Goal: Transaction & Acquisition: Obtain resource

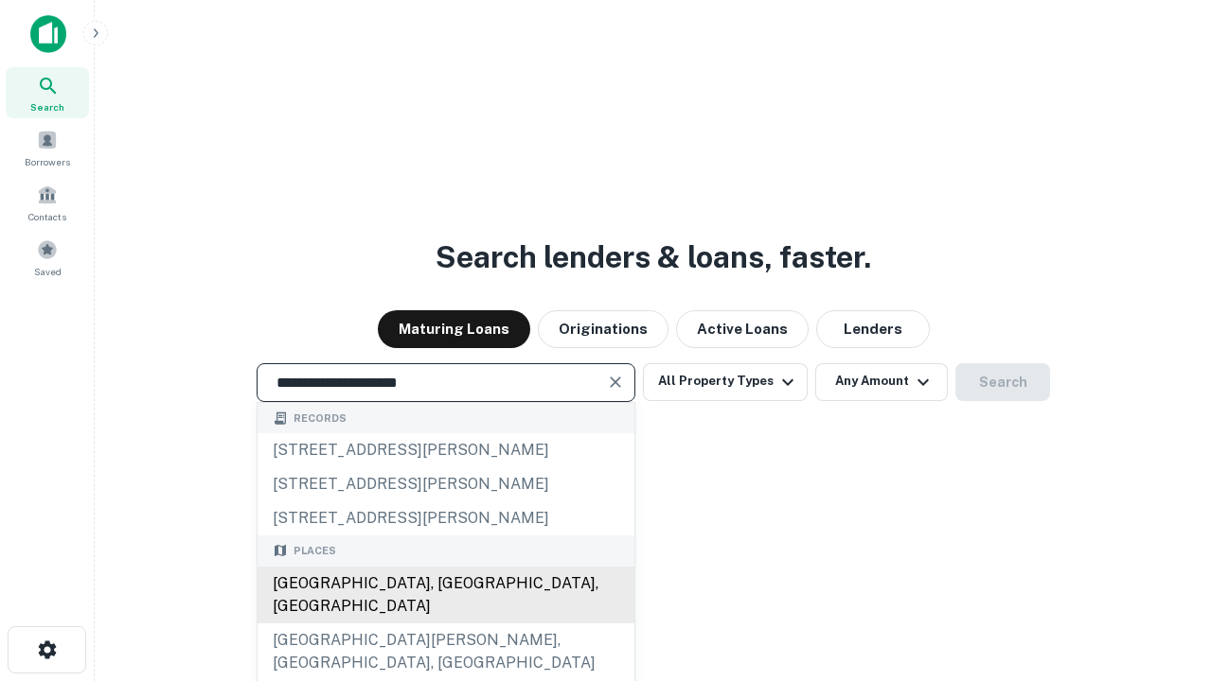
click at [445, 624] on div "[GEOGRAPHIC_DATA], [GEOGRAPHIC_DATA], [GEOGRAPHIC_DATA]" at bounding box center [445, 595] width 377 height 57
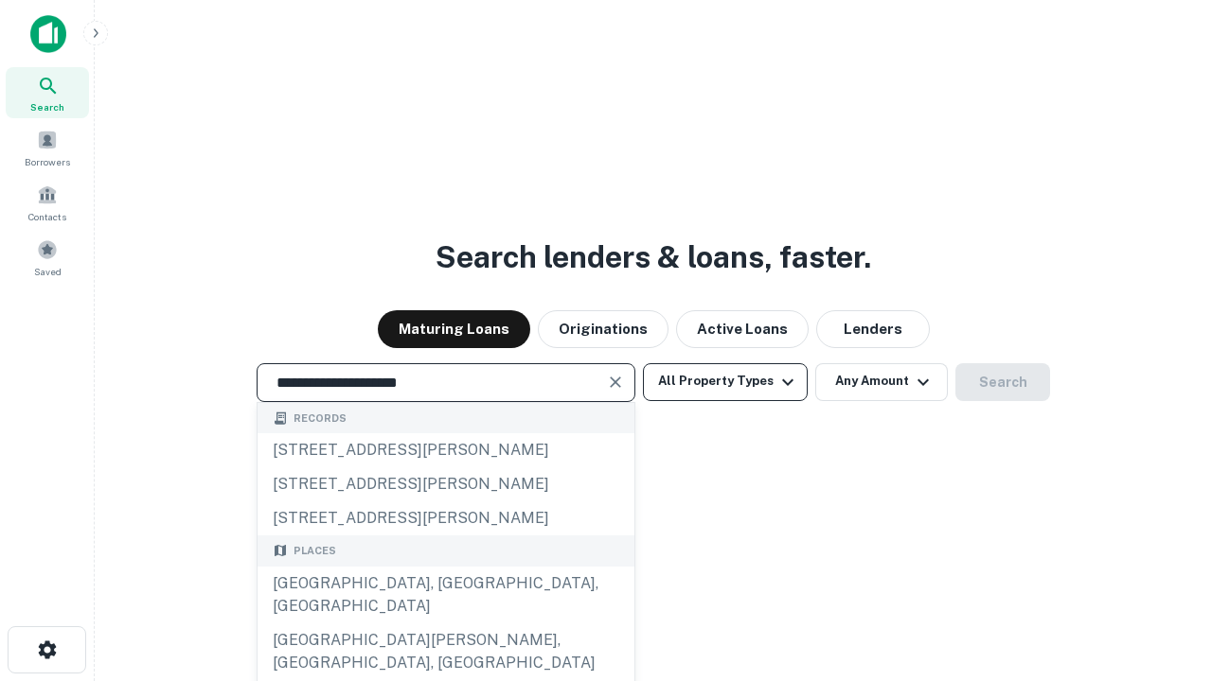
type input "**********"
click at [725, 381] on button "All Property Types" at bounding box center [725, 382] width 165 height 38
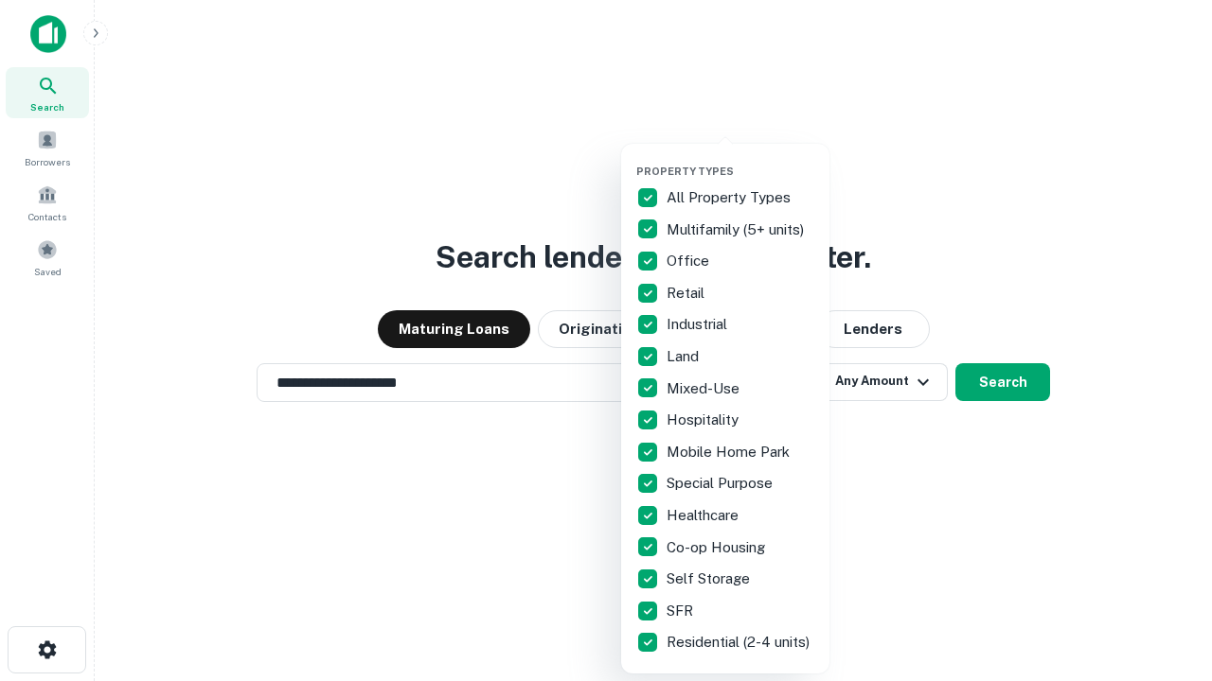
click at [740, 159] on button "button" at bounding box center [740, 159] width 208 height 1
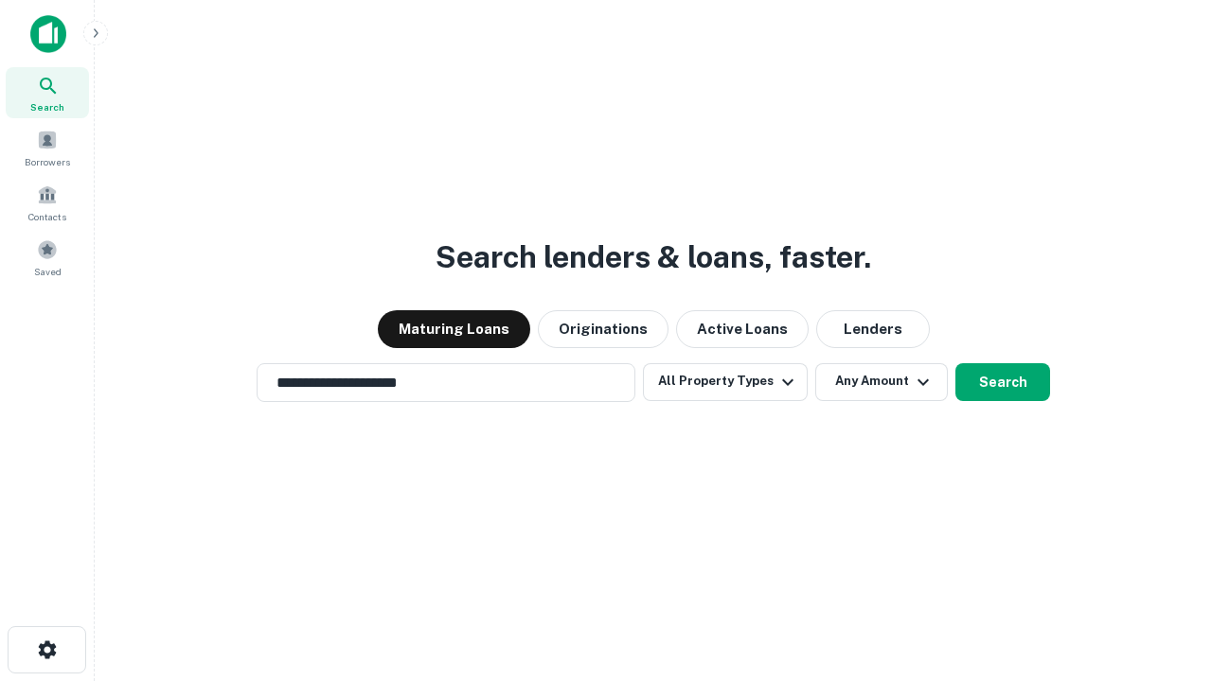
scroll to position [29, 0]
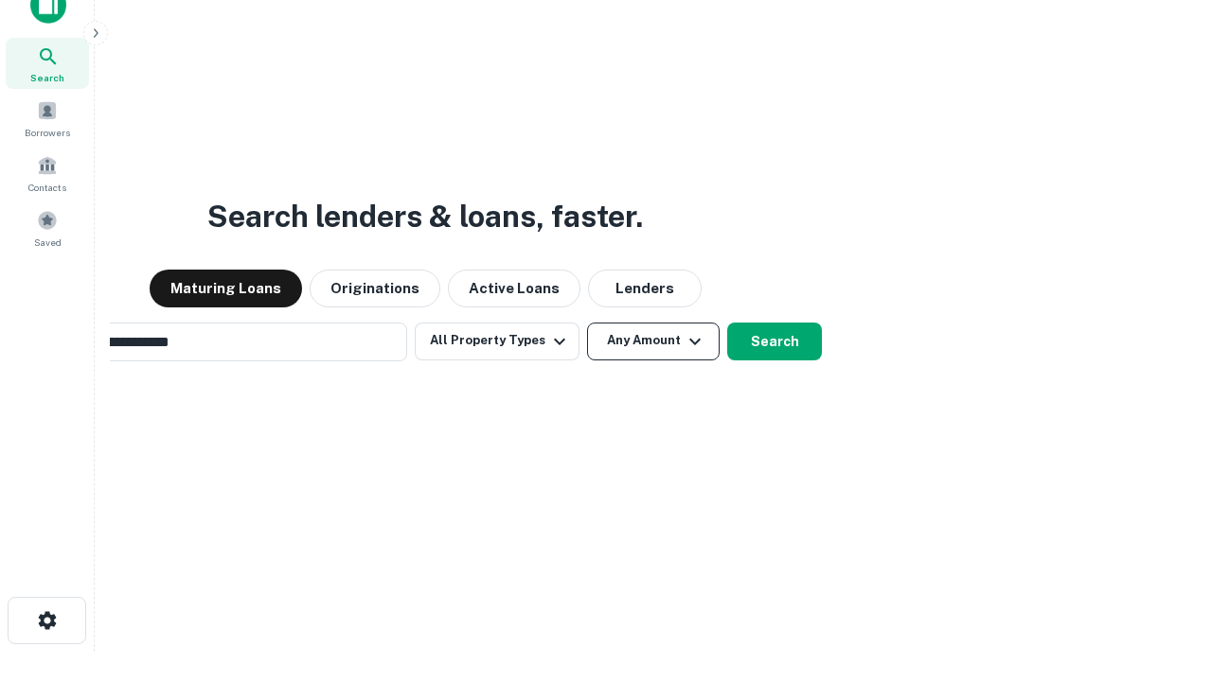
click at [587, 323] on button "Any Amount" at bounding box center [653, 342] width 133 height 38
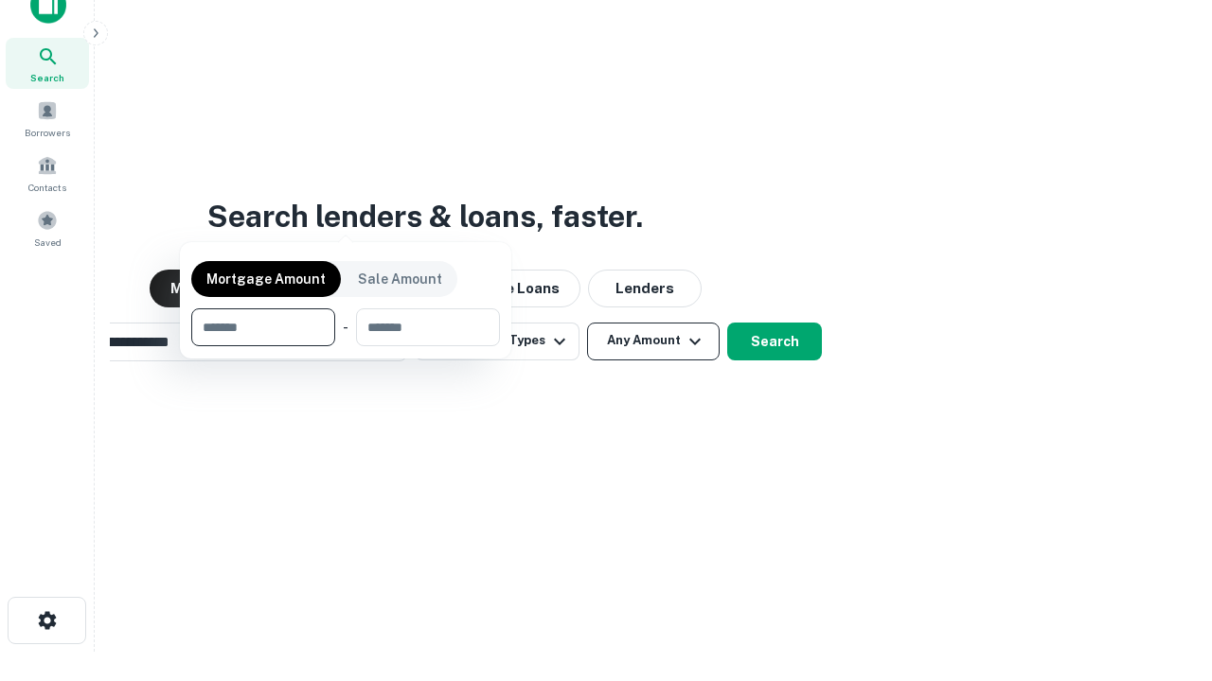
scroll to position [30, 0]
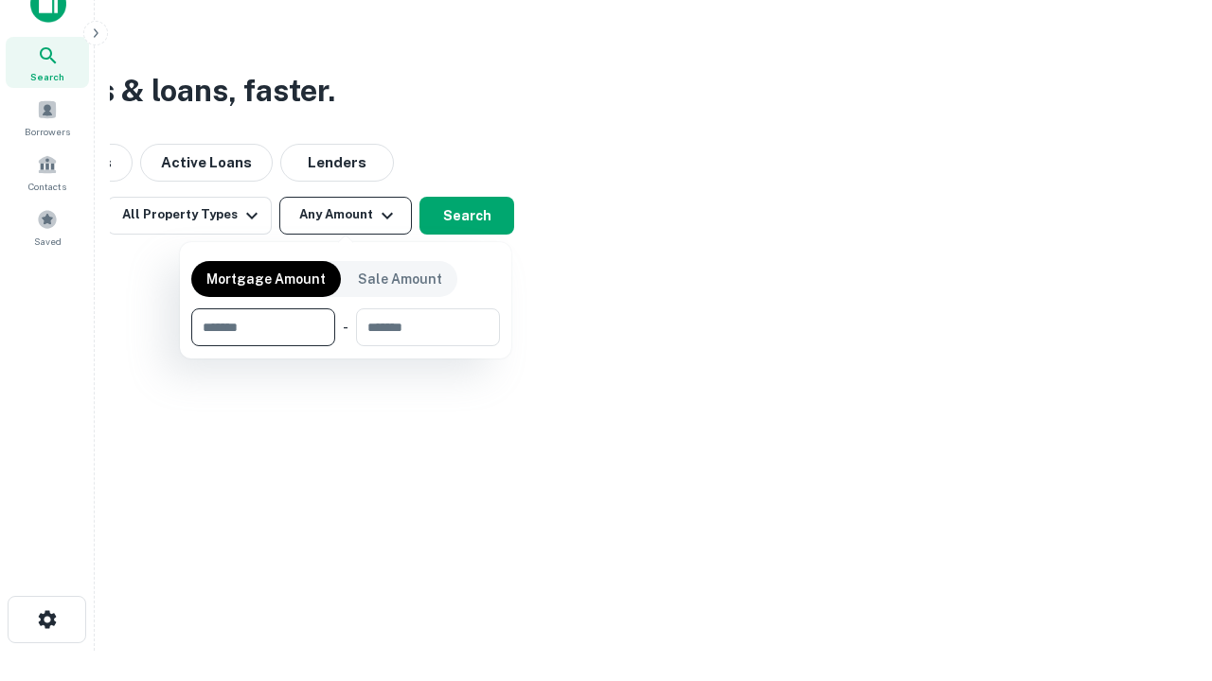
type input "*******"
click at [345, 346] on button "button" at bounding box center [345, 346] width 309 height 1
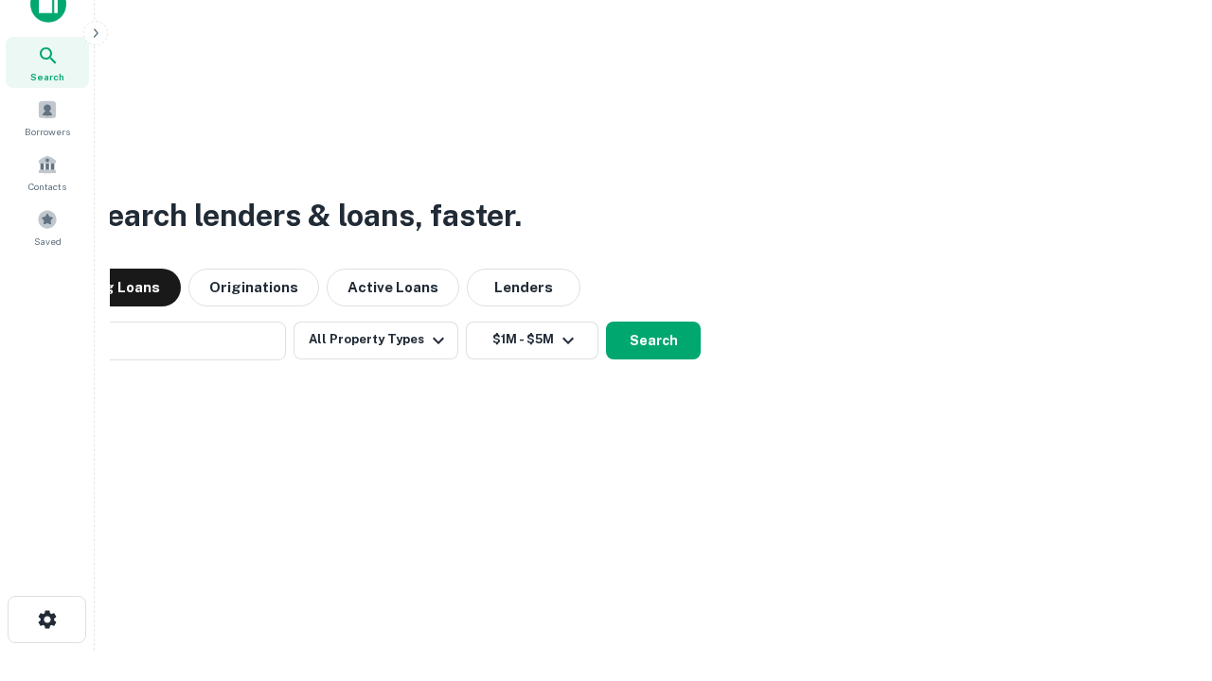
scroll to position [29, 0]
click at [606, 323] on button "Search" at bounding box center [653, 342] width 95 height 38
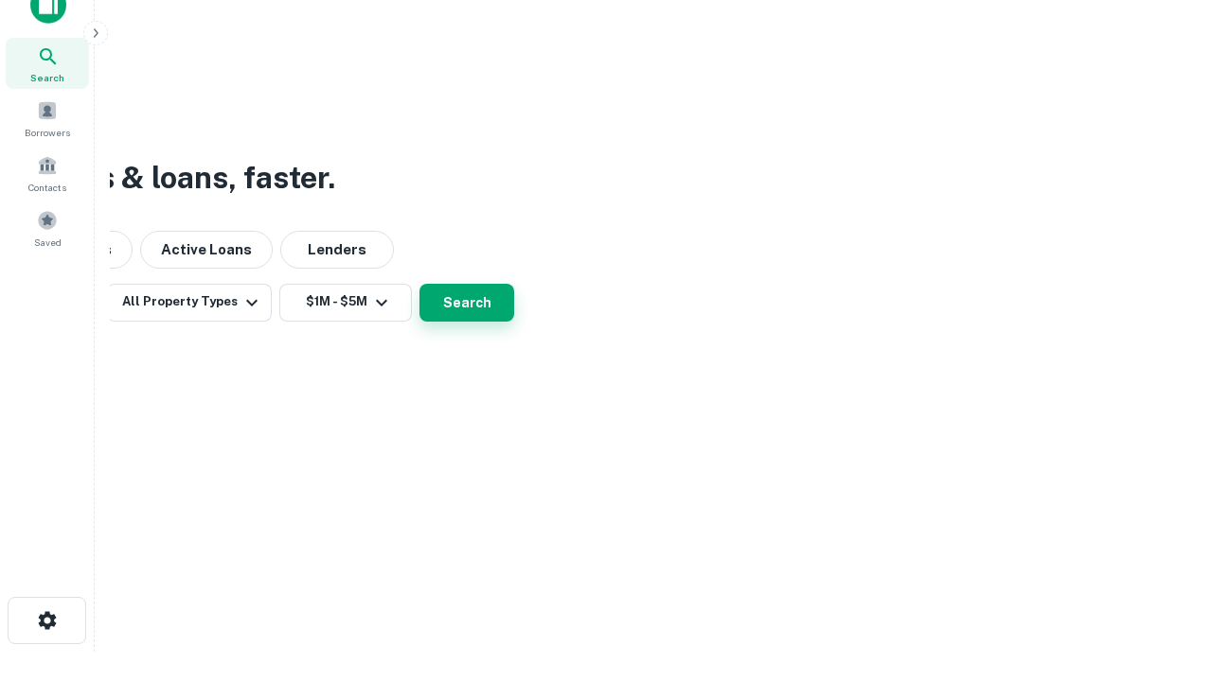
scroll to position [30, 0]
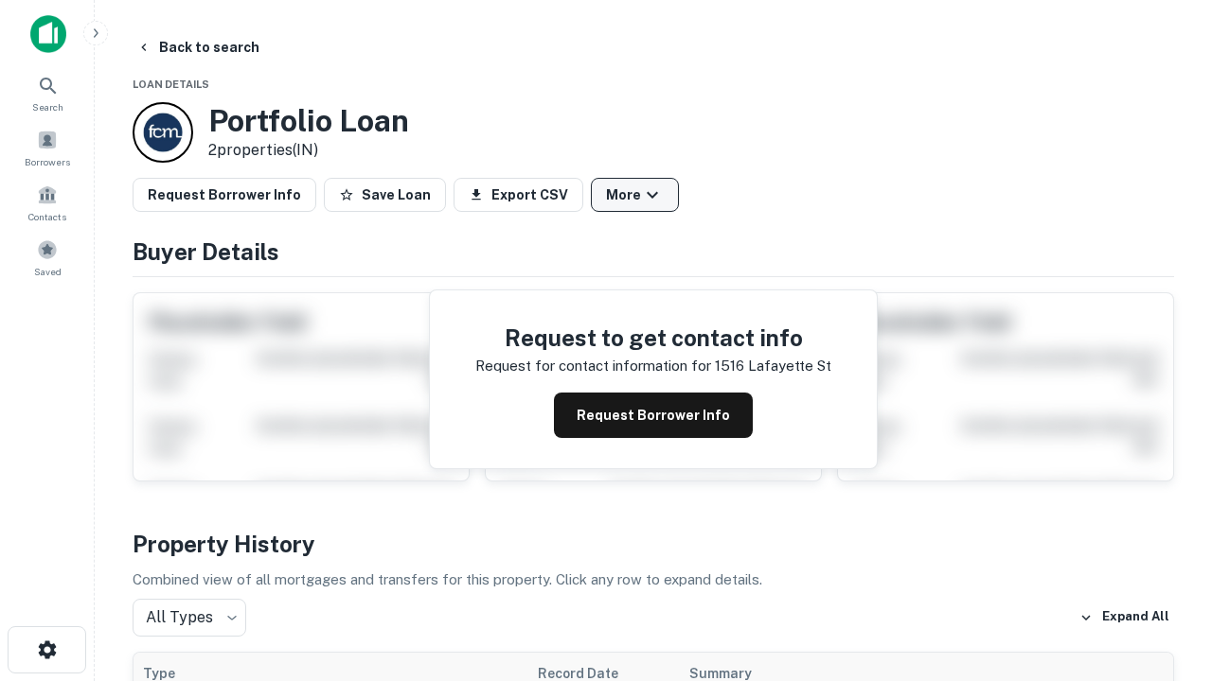
click at [634, 195] on button "More" at bounding box center [635, 195] width 88 height 34
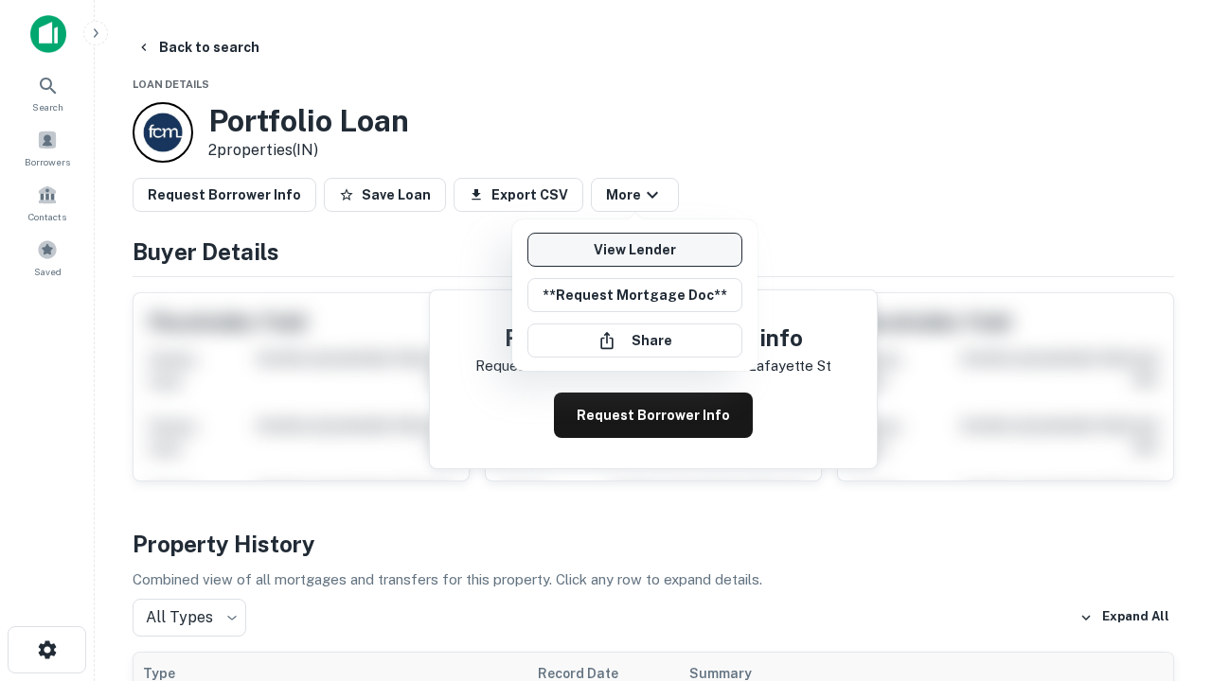
click at [634, 250] on link "View Lender" at bounding box center [634, 250] width 215 height 34
